Goal: Information Seeking & Learning: Learn about a topic

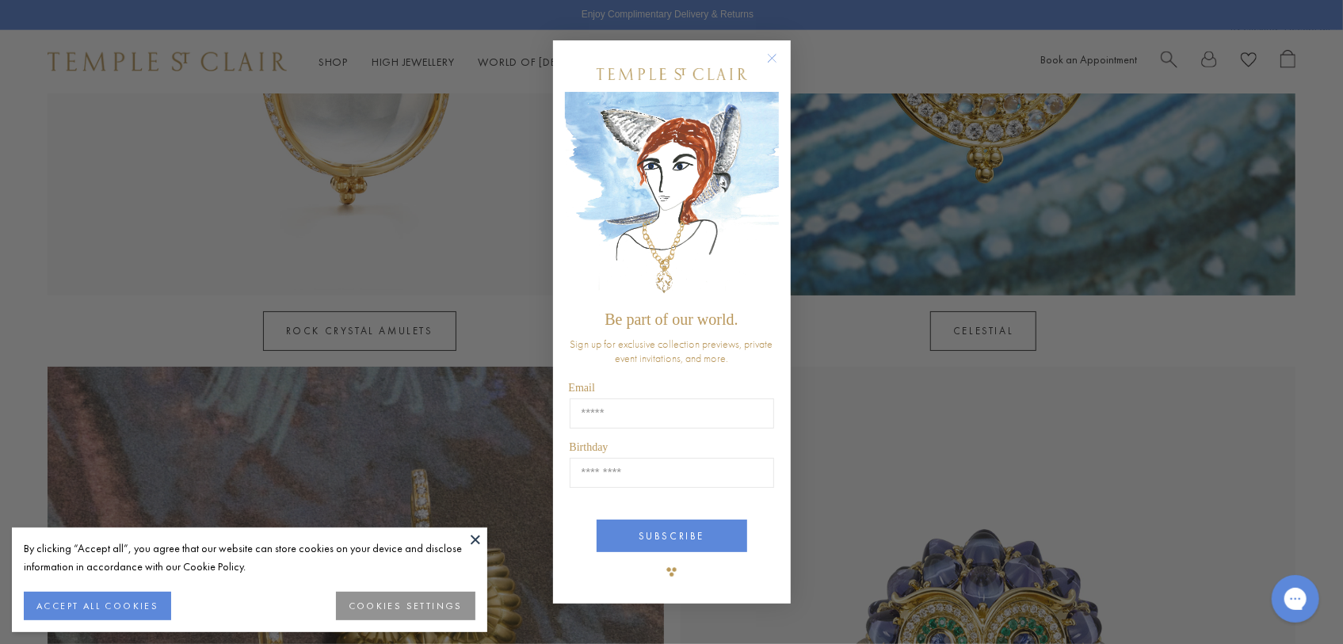
scroll to position [1217, 0]
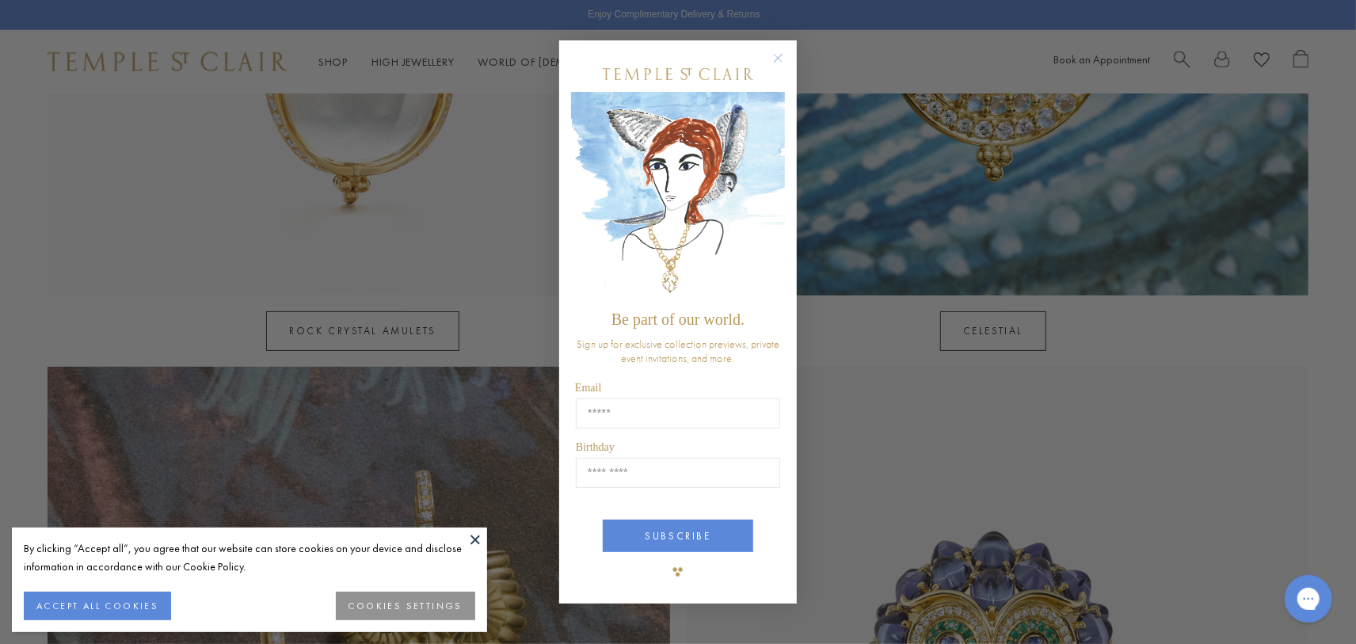
click at [774, 57] on circle "Close dialog" at bounding box center [778, 57] width 19 height 19
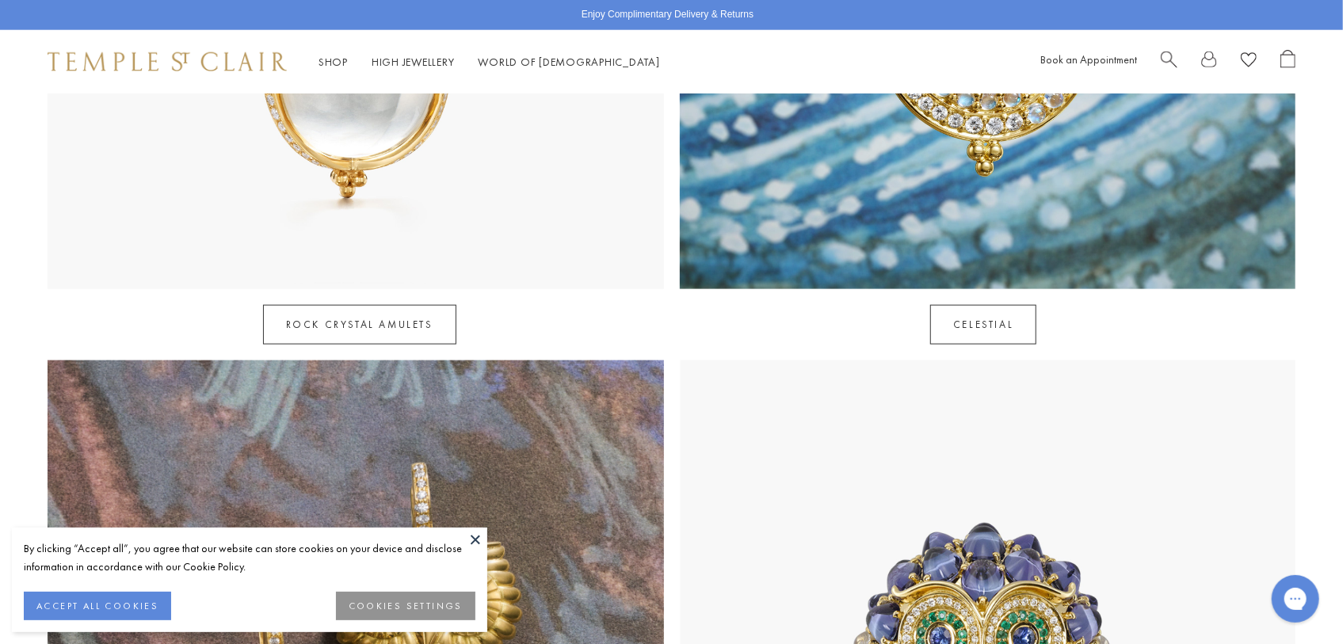
click at [470, 541] on button at bounding box center [475, 539] width 24 height 24
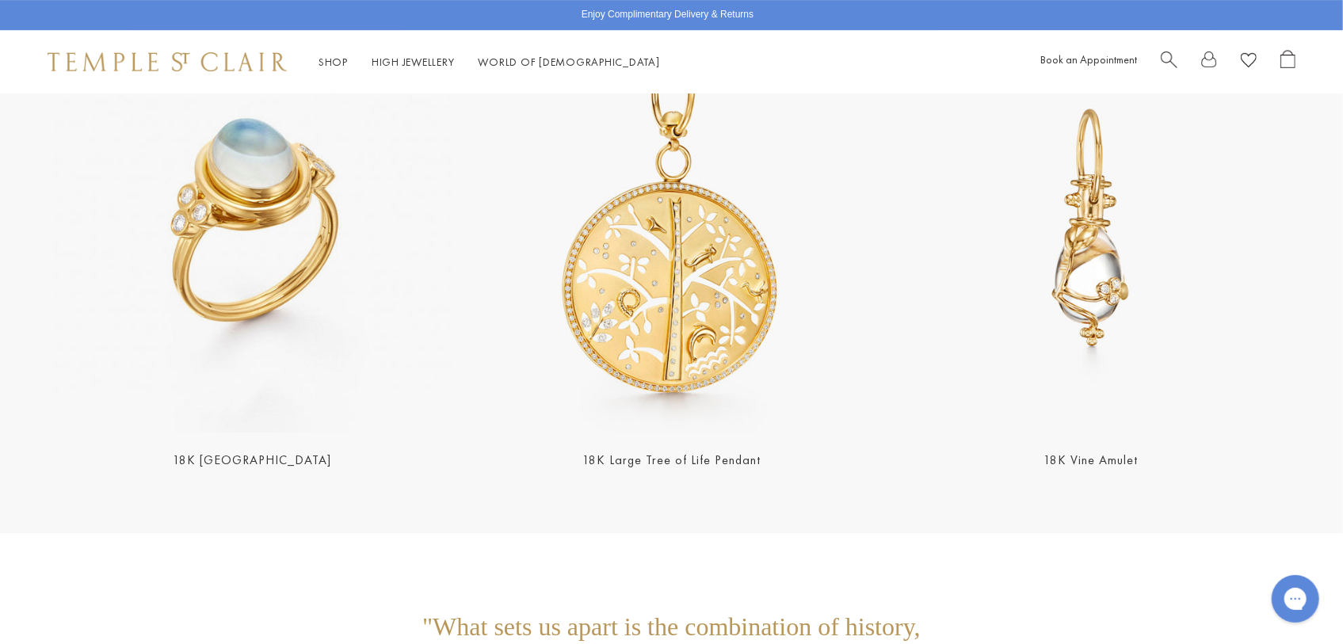
scroll to position [3548, 0]
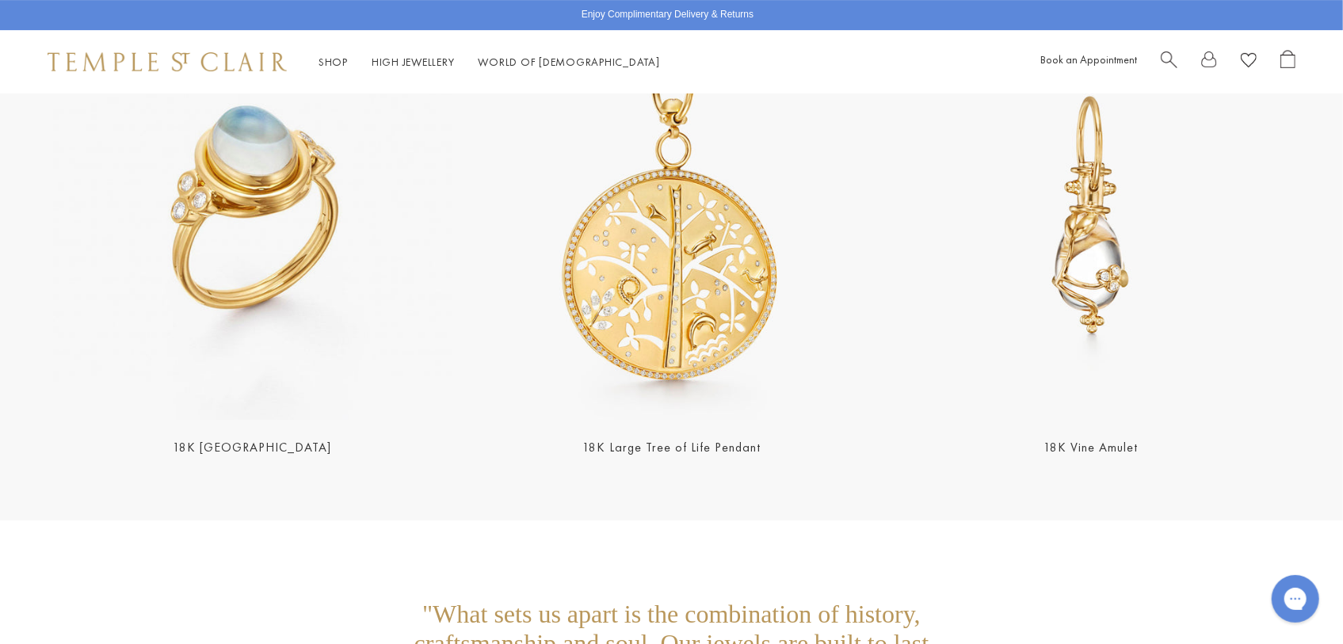
click at [266, 167] on img at bounding box center [252, 214] width 409 height 409
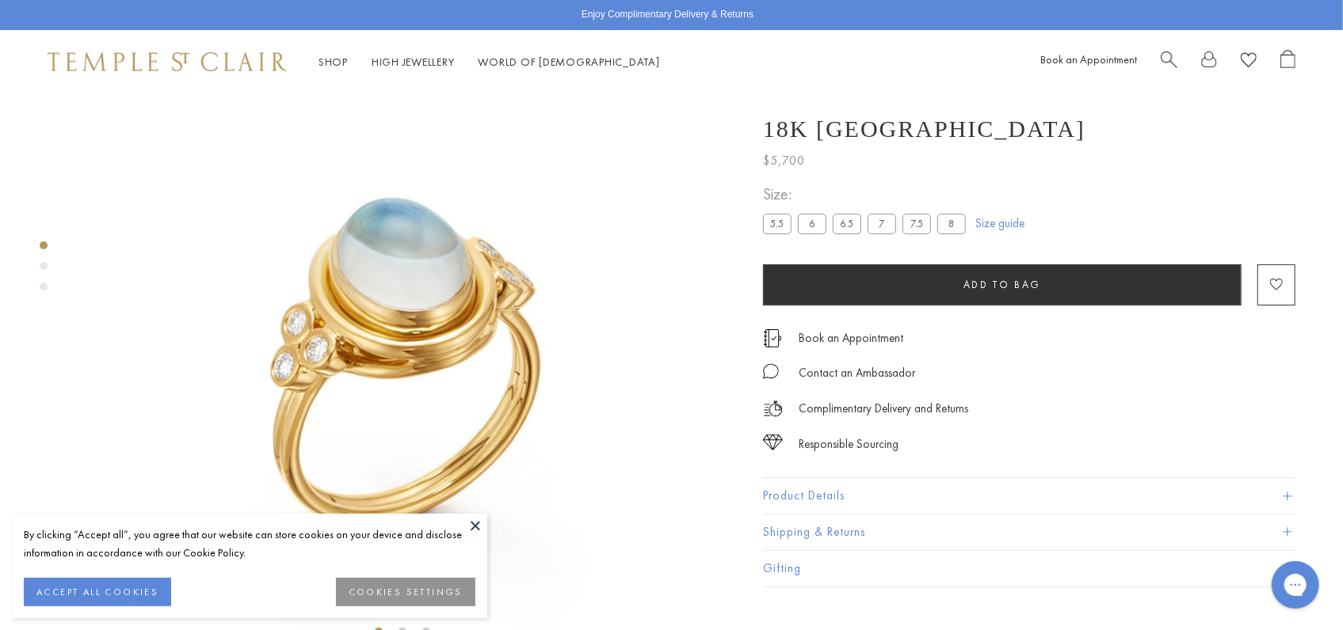
scroll to position [93, 0]
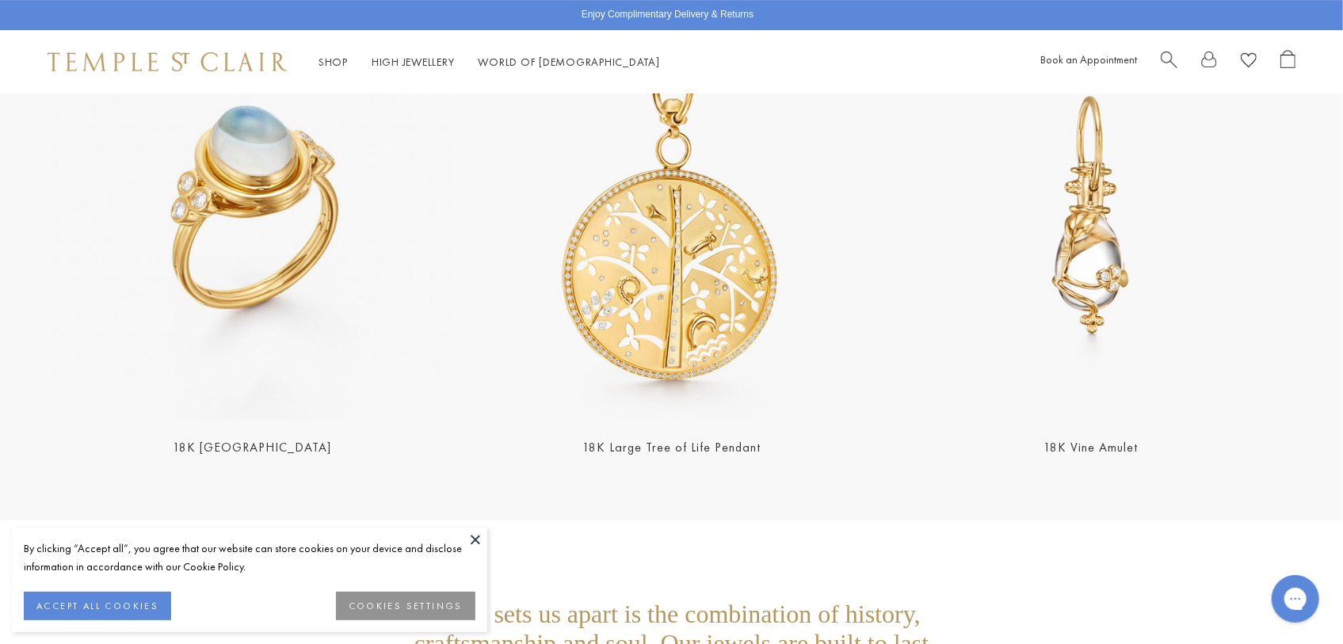
click at [693, 256] on img at bounding box center [671, 214] width 409 height 409
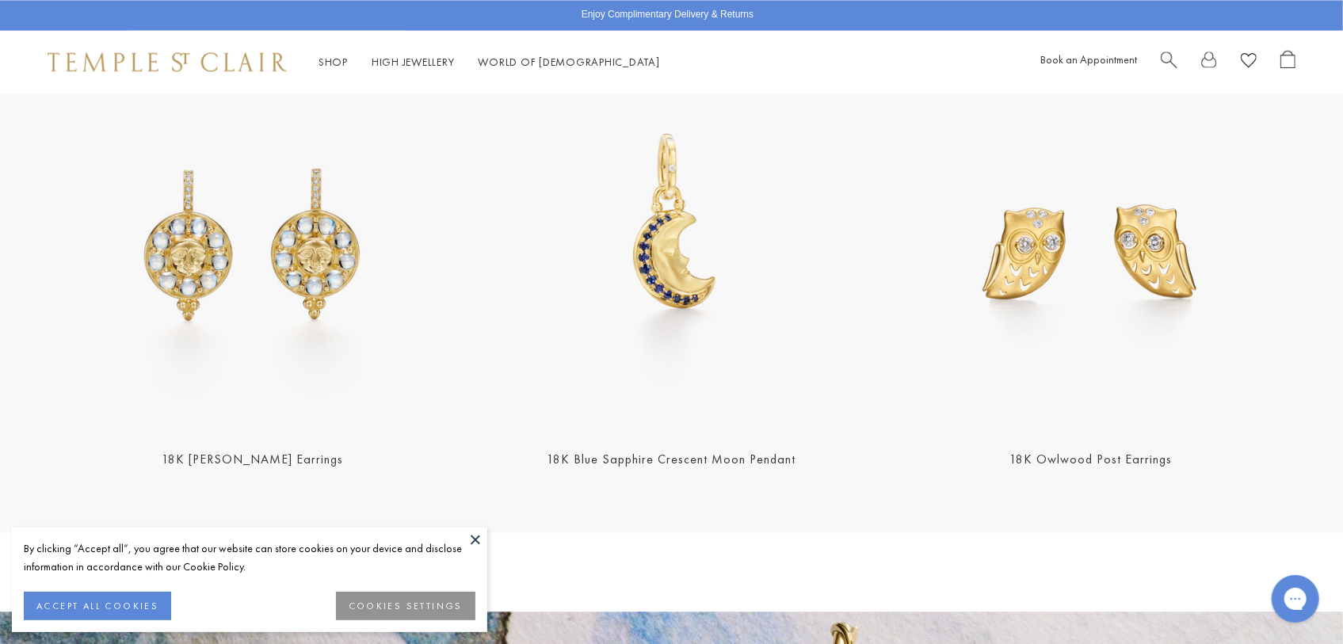
scroll to position [2323, 0]
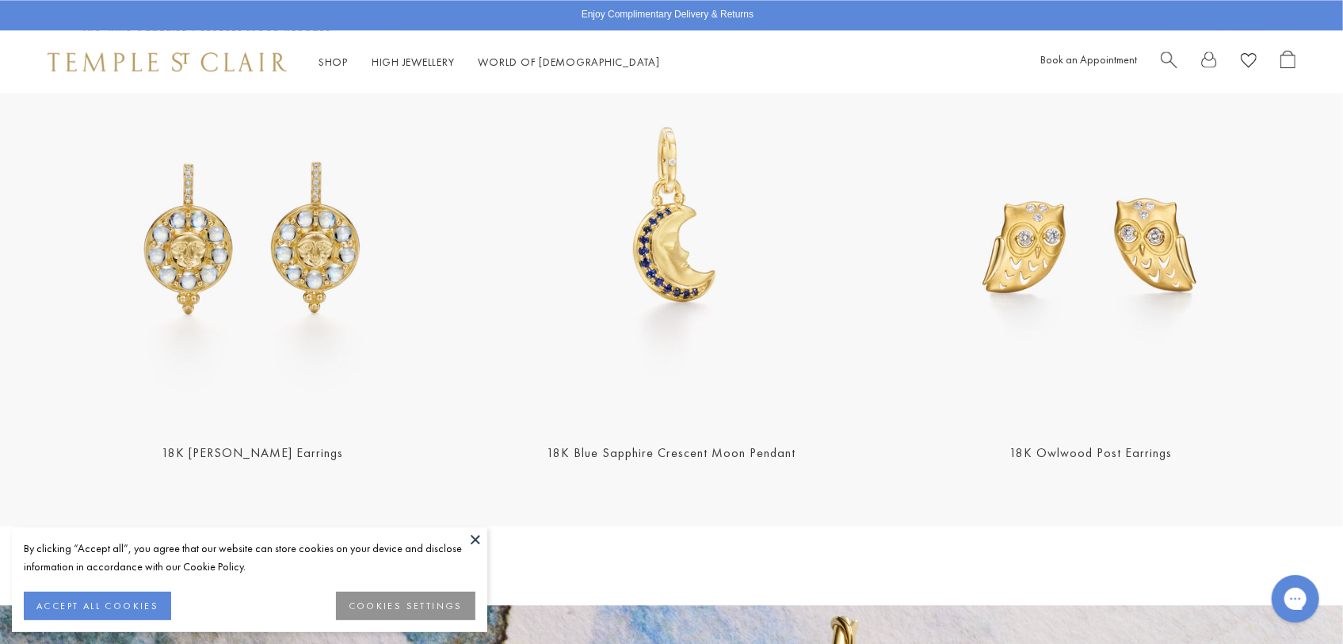
click at [269, 368] on img at bounding box center [252, 220] width 409 height 409
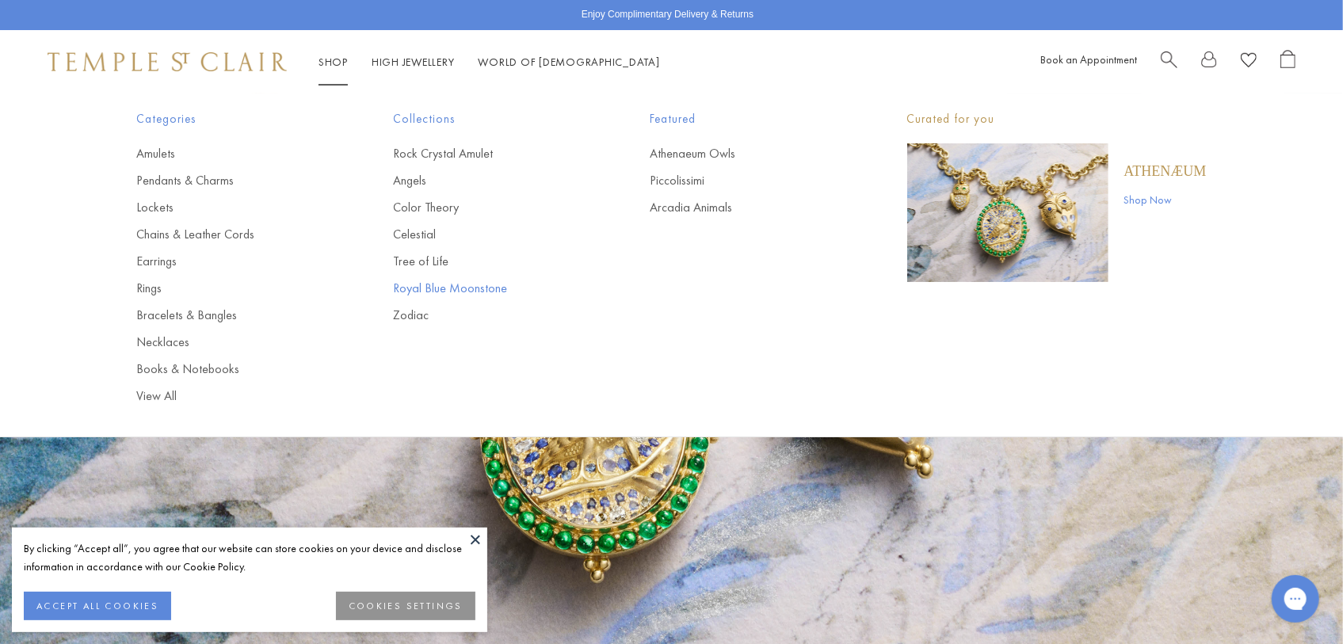
click at [414, 289] on link "Royal Blue Moonstone" at bounding box center [490, 288] width 193 height 17
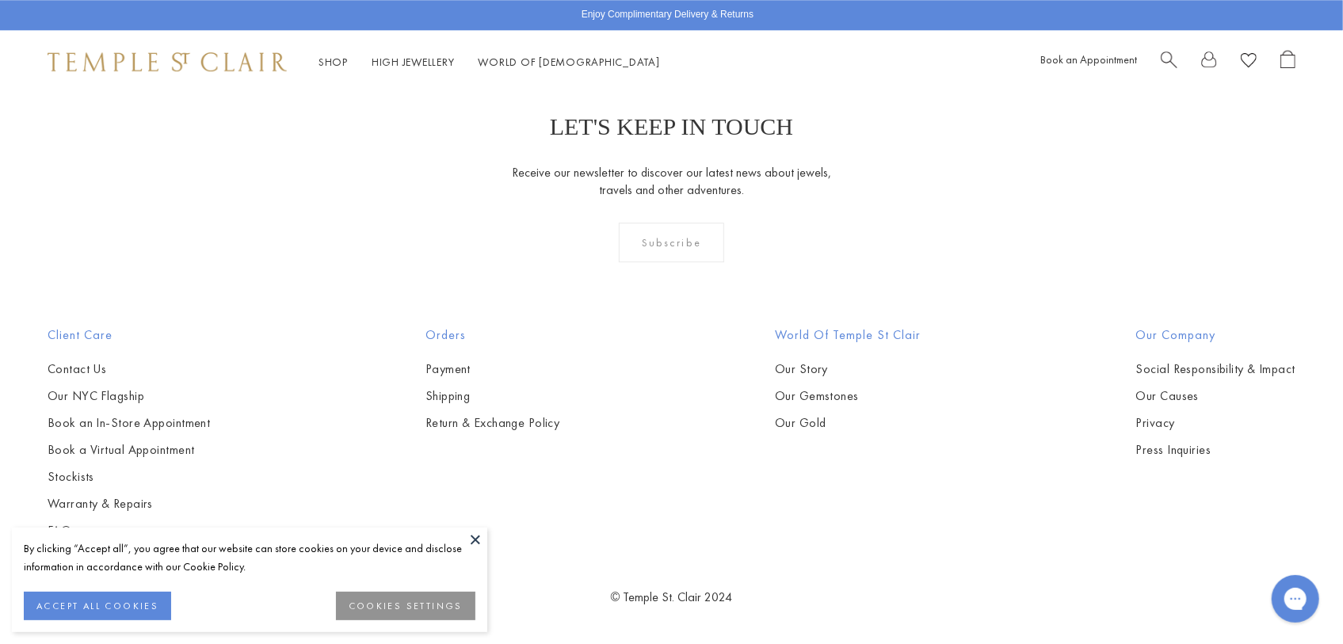
scroll to position [7585, 0]
